Goal: Navigation & Orientation: Find specific page/section

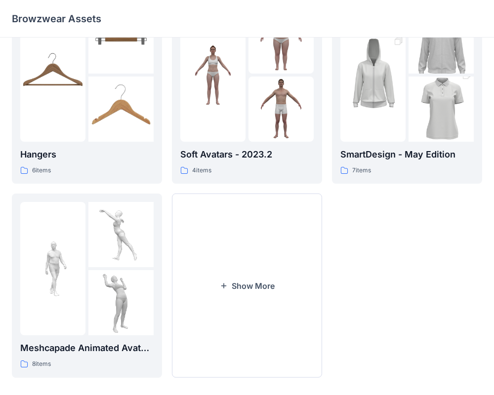
scroll to position [254, 0]
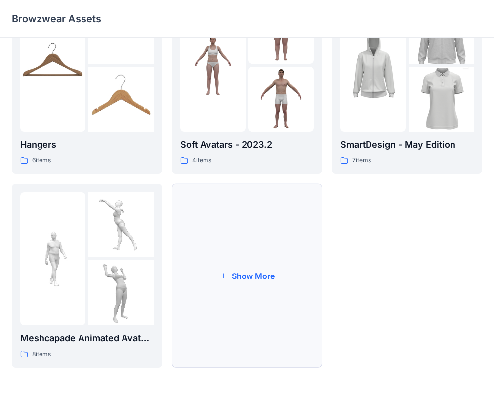
click at [250, 258] on button "Show More" at bounding box center [247, 276] width 150 height 184
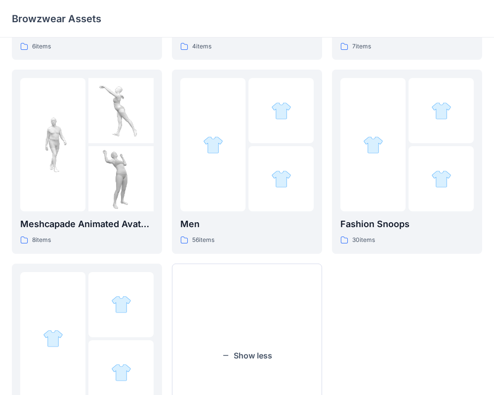
scroll to position [372, 0]
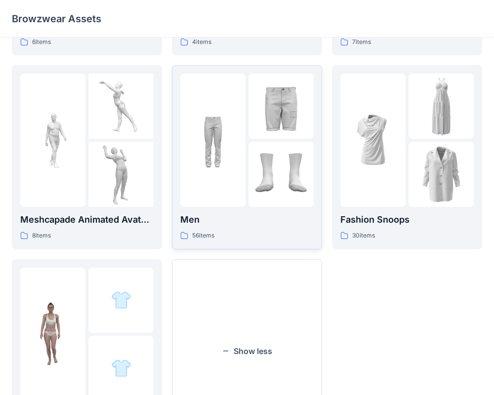
click at [274, 206] on div at bounding box center [281, 174] width 65 height 65
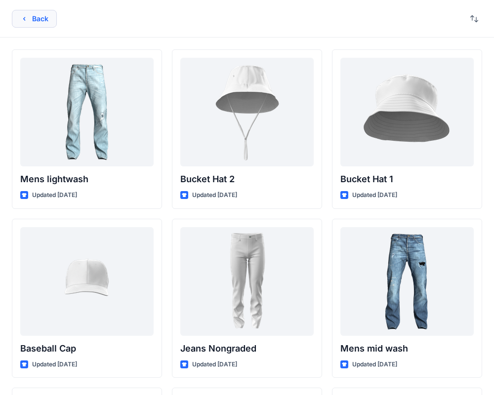
click at [50, 21] on button "Back" at bounding box center [34, 19] width 45 height 18
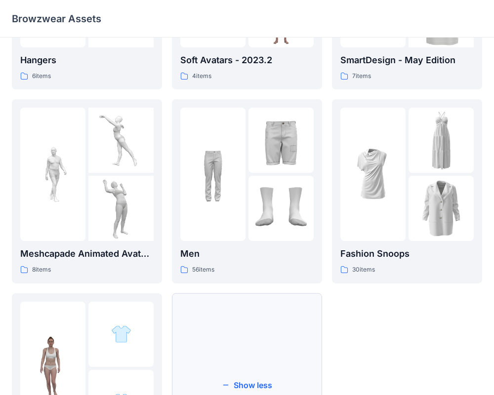
scroll to position [309, 0]
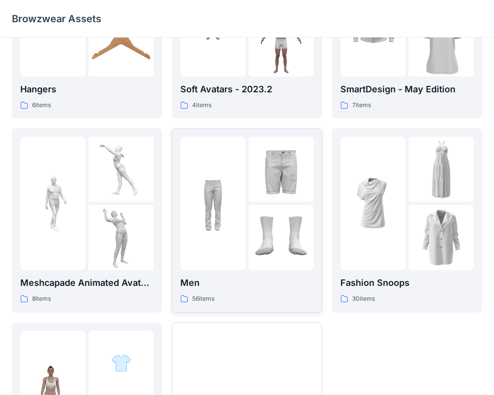
click at [274, 207] on img at bounding box center [281, 237] width 65 height 65
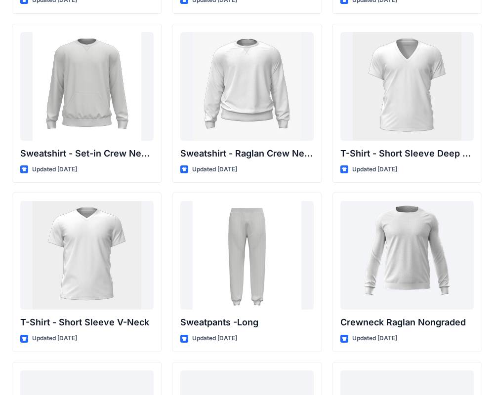
scroll to position [873, 0]
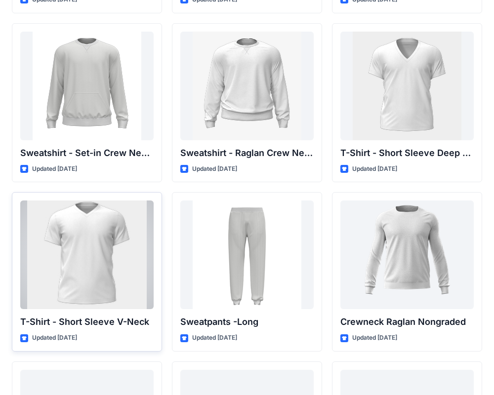
click at [96, 263] on div at bounding box center [86, 255] width 133 height 109
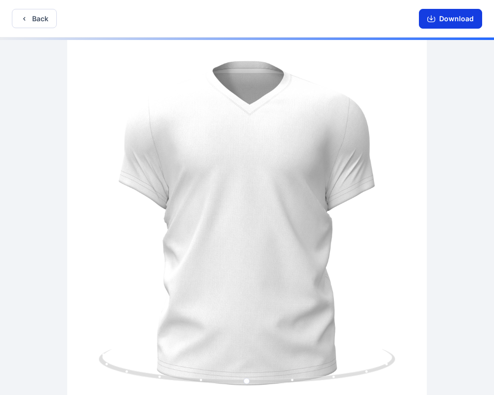
click at [454, 13] on button "Download" at bounding box center [450, 19] width 63 height 20
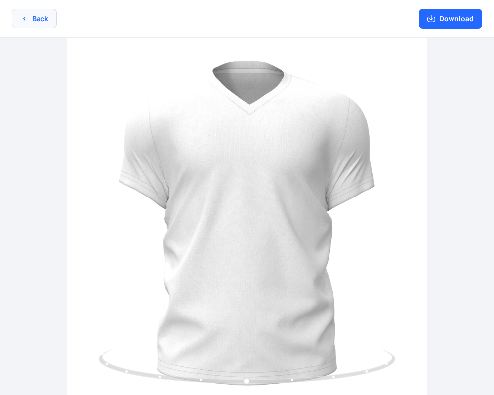
click at [40, 25] on button "Back" at bounding box center [34, 18] width 45 height 19
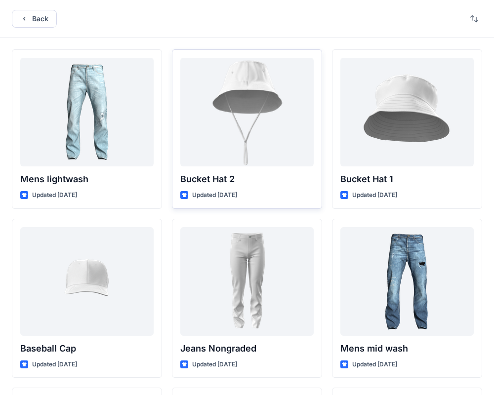
click at [32, 13] on button "Back" at bounding box center [34, 19] width 45 height 18
